Goal: Browse casually

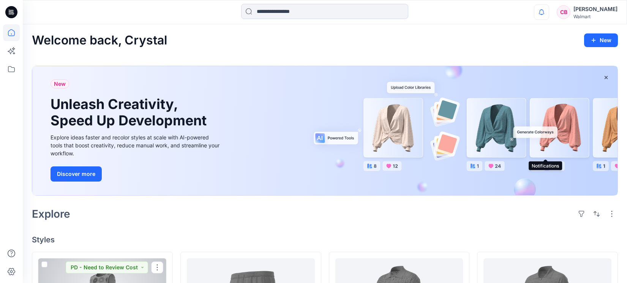
scroll to position [142, 0]
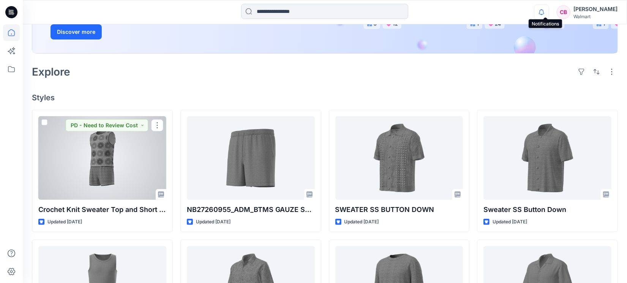
click at [71, 173] on div at bounding box center [102, 157] width 128 height 83
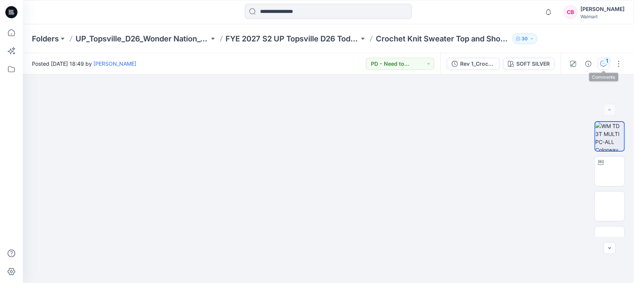
click at [605, 59] on div "1" at bounding box center [607, 61] width 8 height 8
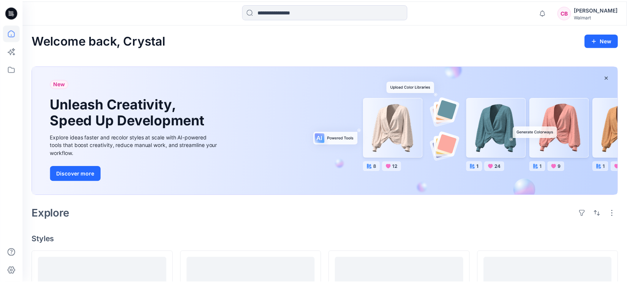
scroll to position [142, 0]
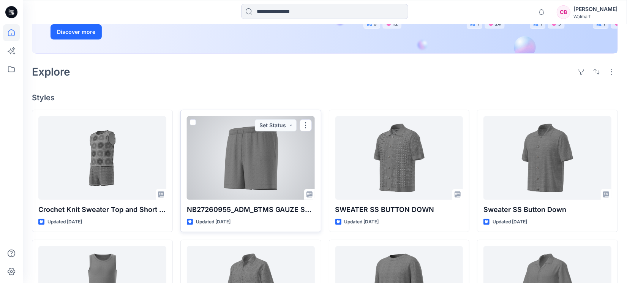
click at [225, 152] on div at bounding box center [251, 157] width 128 height 83
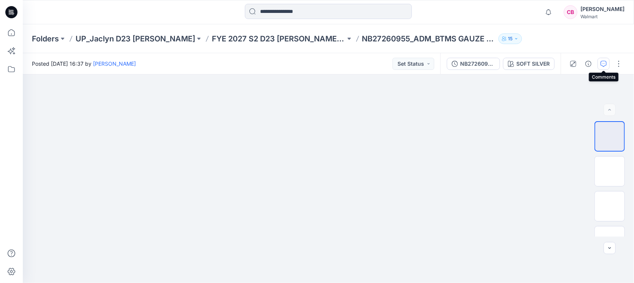
click at [601, 61] on icon "button" at bounding box center [603, 64] width 6 height 6
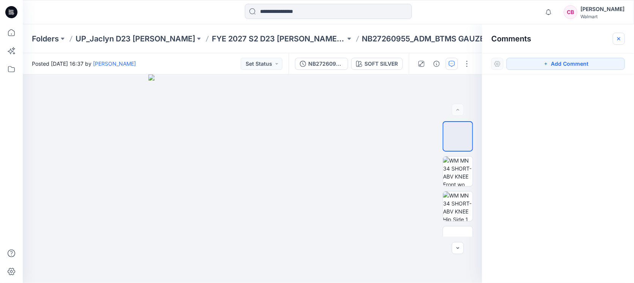
click at [620, 43] on button "button" at bounding box center [619, 39] width 12 height 12
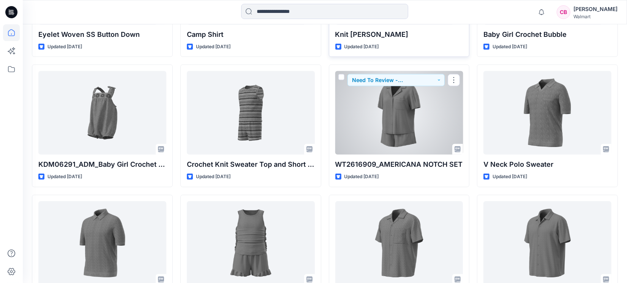
scroll to position [435, 0]
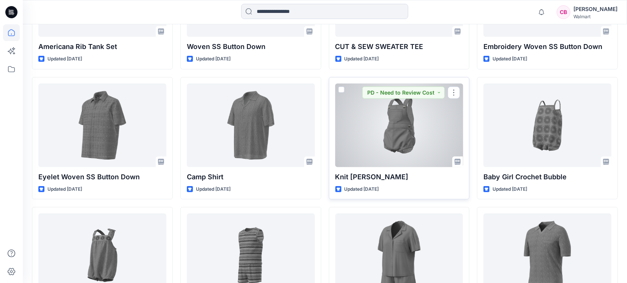
click at [410, 132] on div at bounding box center [399, 124] width 128 height 83
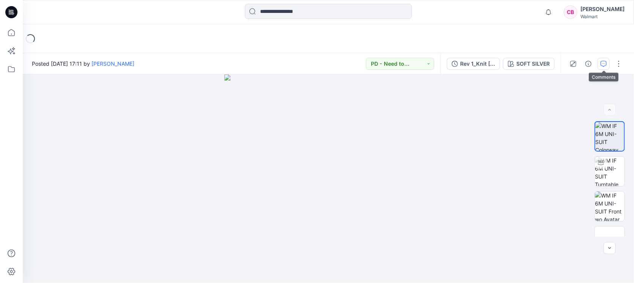
click at [606, 61] on icon "button" at bounding box center [603, 64] width 6 height 6
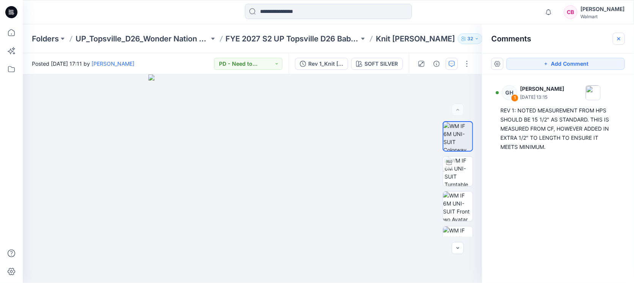
click at [618, 38] on icon "button" at bounding box center [618, 38] width 3 height 3
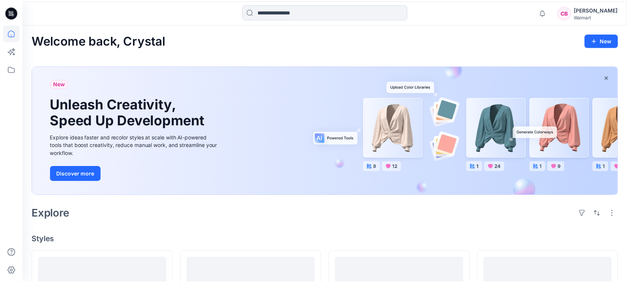
scroll to position [435, 0]
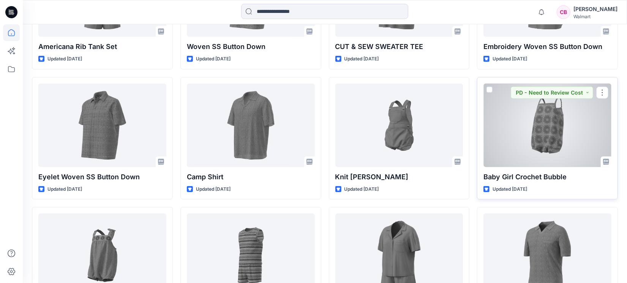
click at [554, 122] on div at bounding box center [547, 124] width 128 height 83
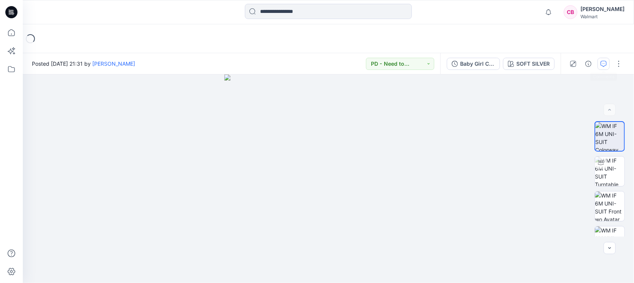
click at [609, 63] on button "button" at bounding box center [603, 64] width 12 height 12
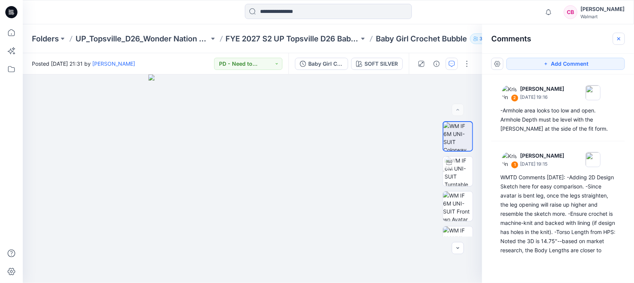
click at [619, 39] on icon "button" at bounding box center [619, 39] width 6 height 6
